Goal: Navigation & Orientation: Find specific page/section

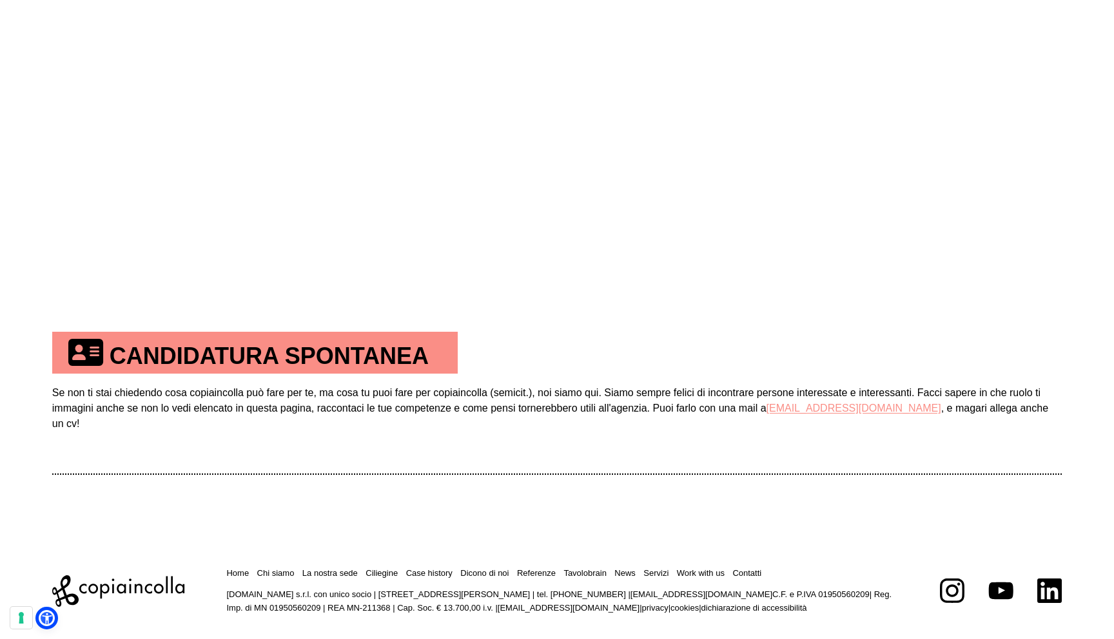
scroll to position [681, 0]
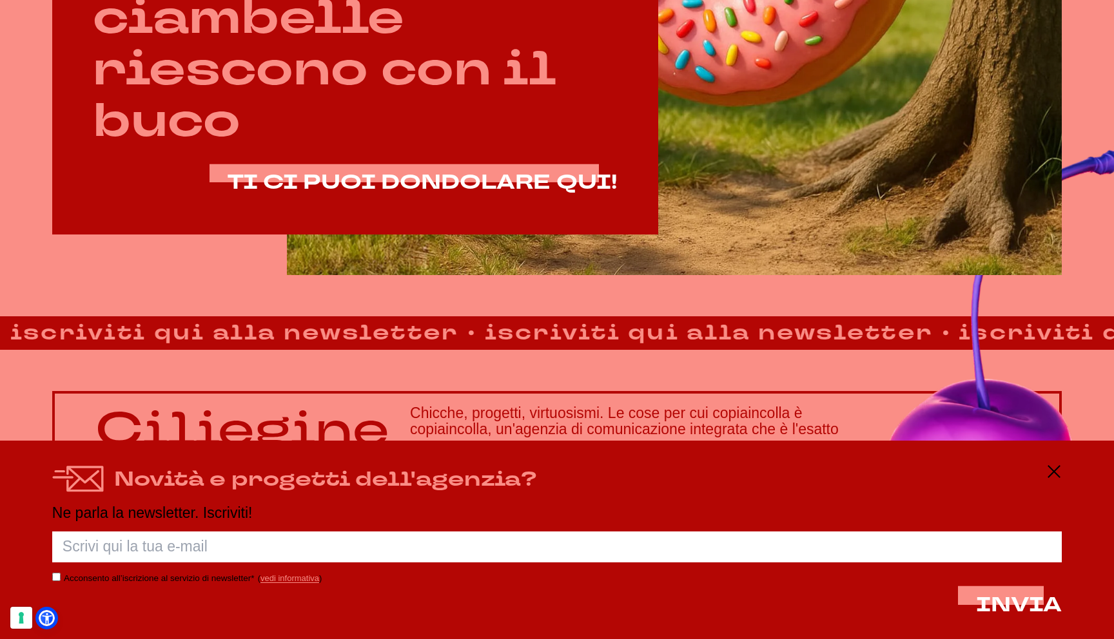
scroll to position [896, 0]
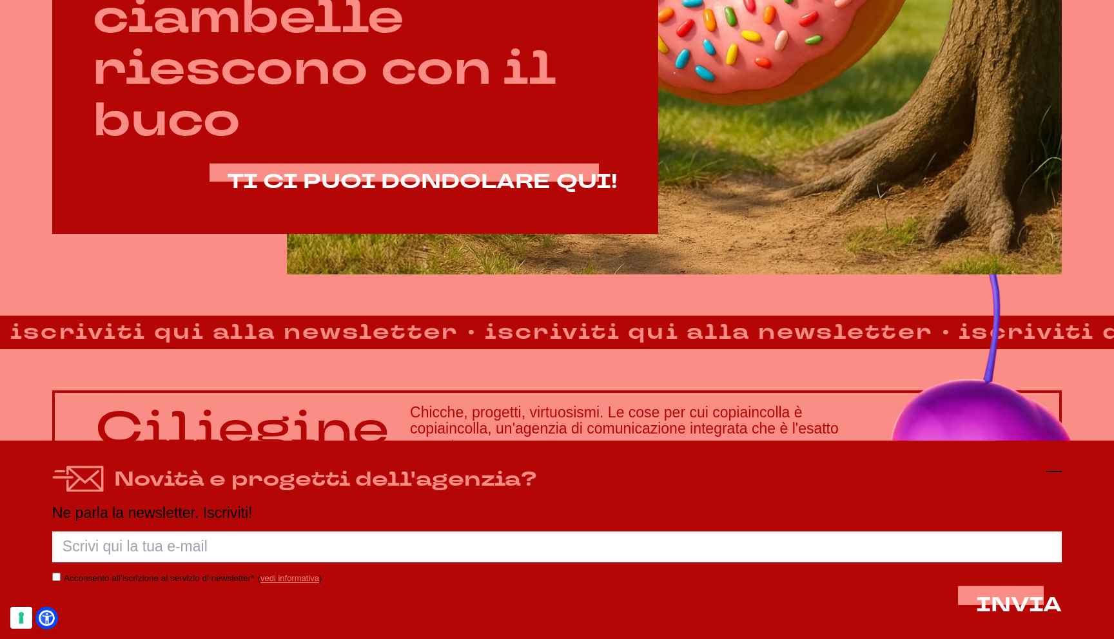
click at [1057, 472] on icon at bounding box center [1053, 471] width 15 height 15
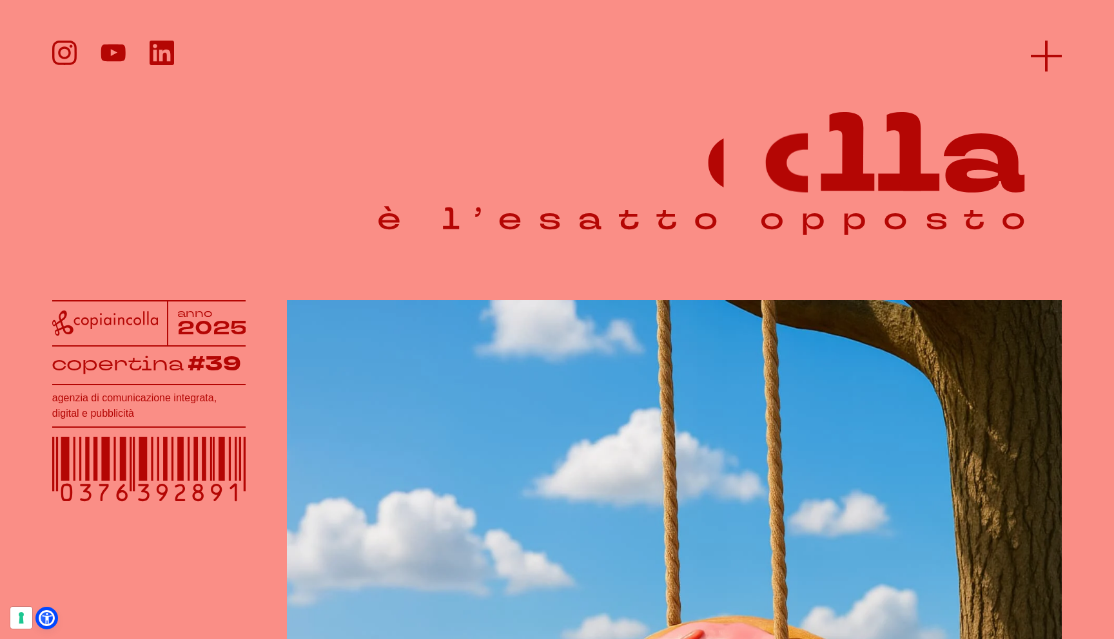
scroll to position [0, 0]
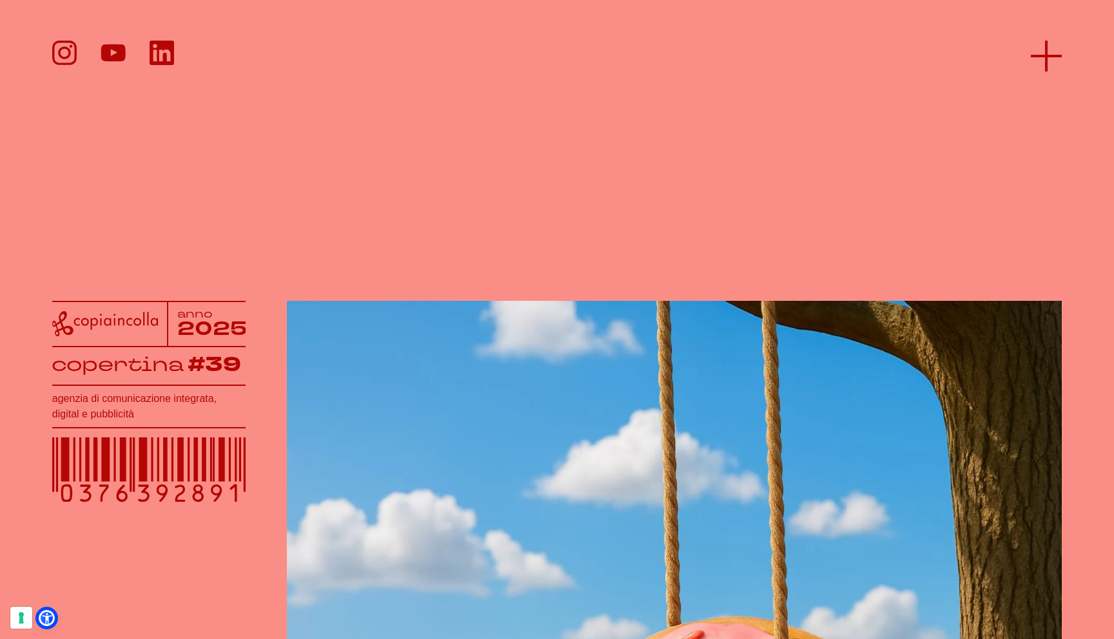
click at [1037, 49] on icon at bounding box center [1045, 56] width 31 height 31
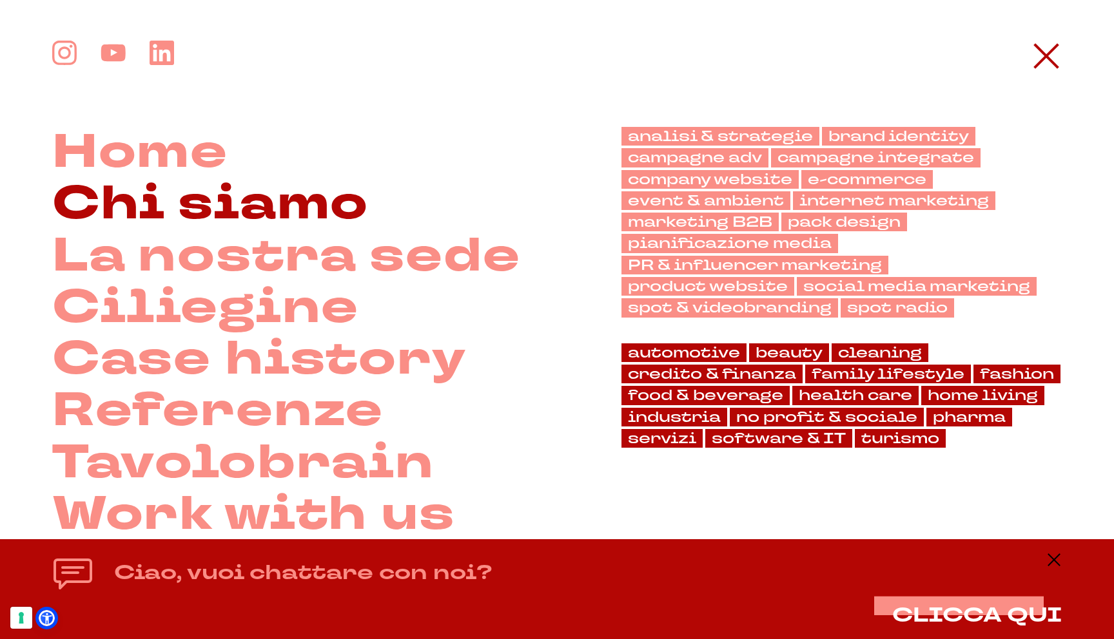
click at [255, 218] on link "Chi siamo" at bounding box center [210, 205] width 316 height 52
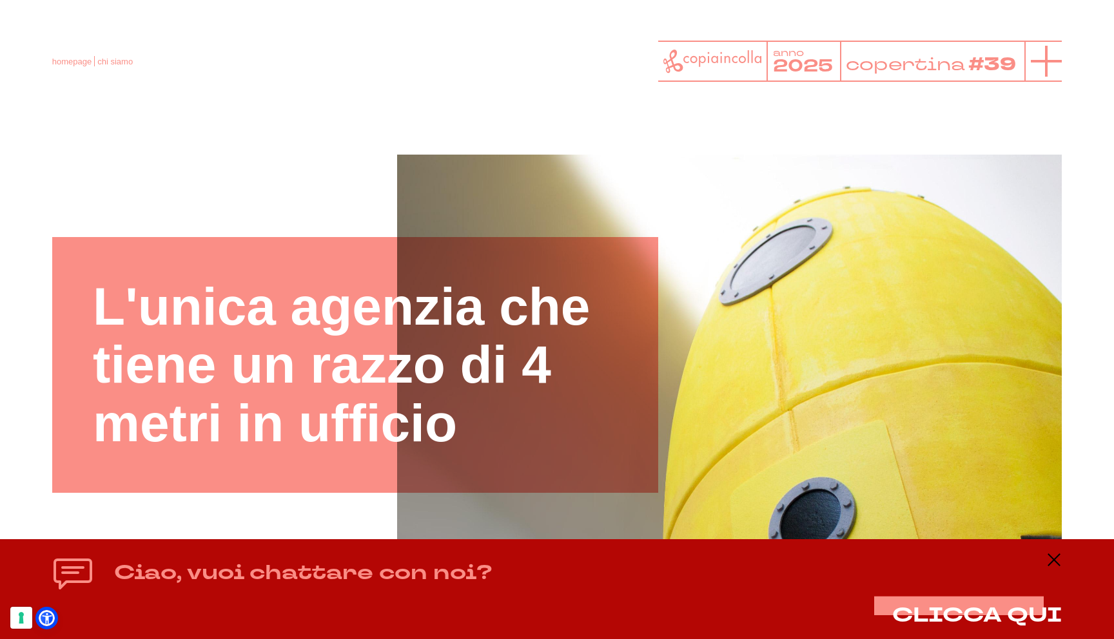
click at [1048, 55] on icon at bounding box center [1045, 61] width 31 height 31
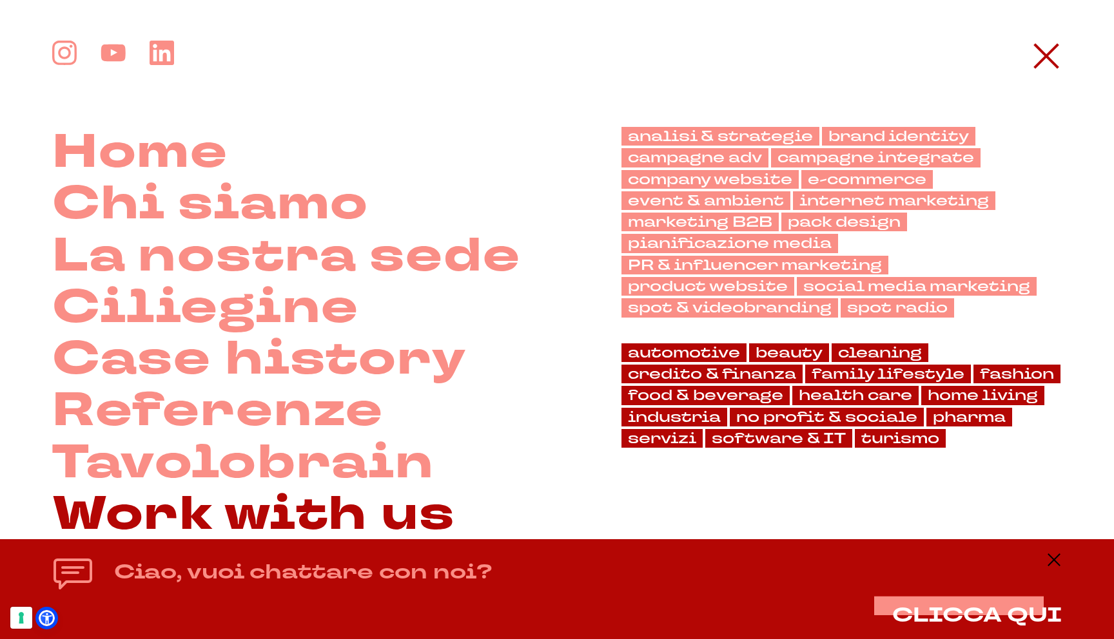
click at [277, 516] on link "Work with us" at bounding box center [253, 515] width 403 height 52
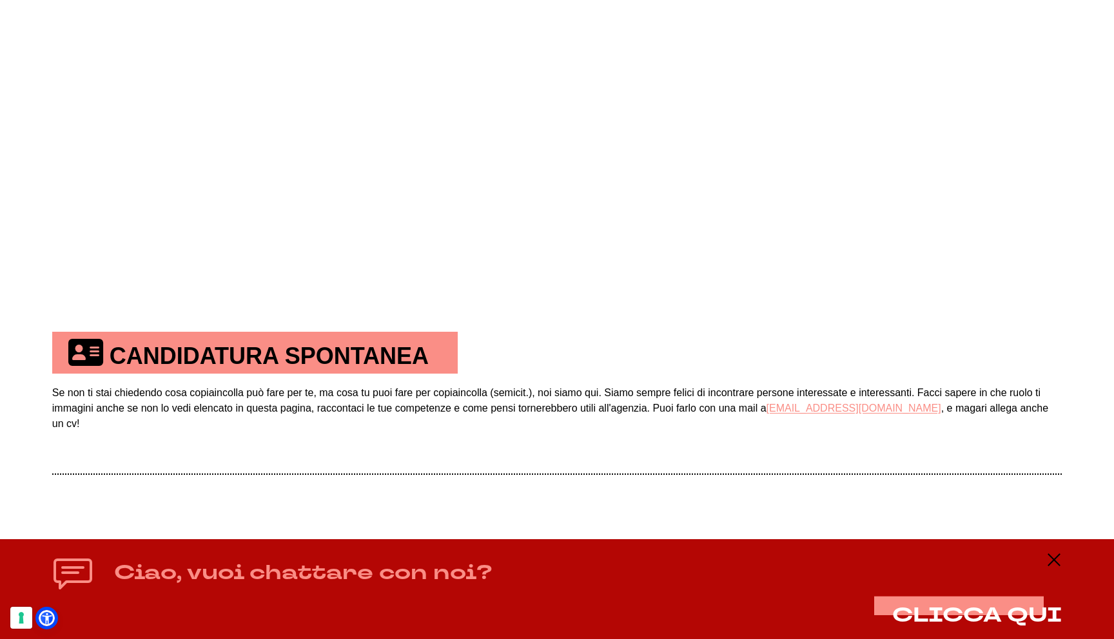
scroll to position [681, 0]
